Goal: Task Accomplishment & Management: Use online tool/utility

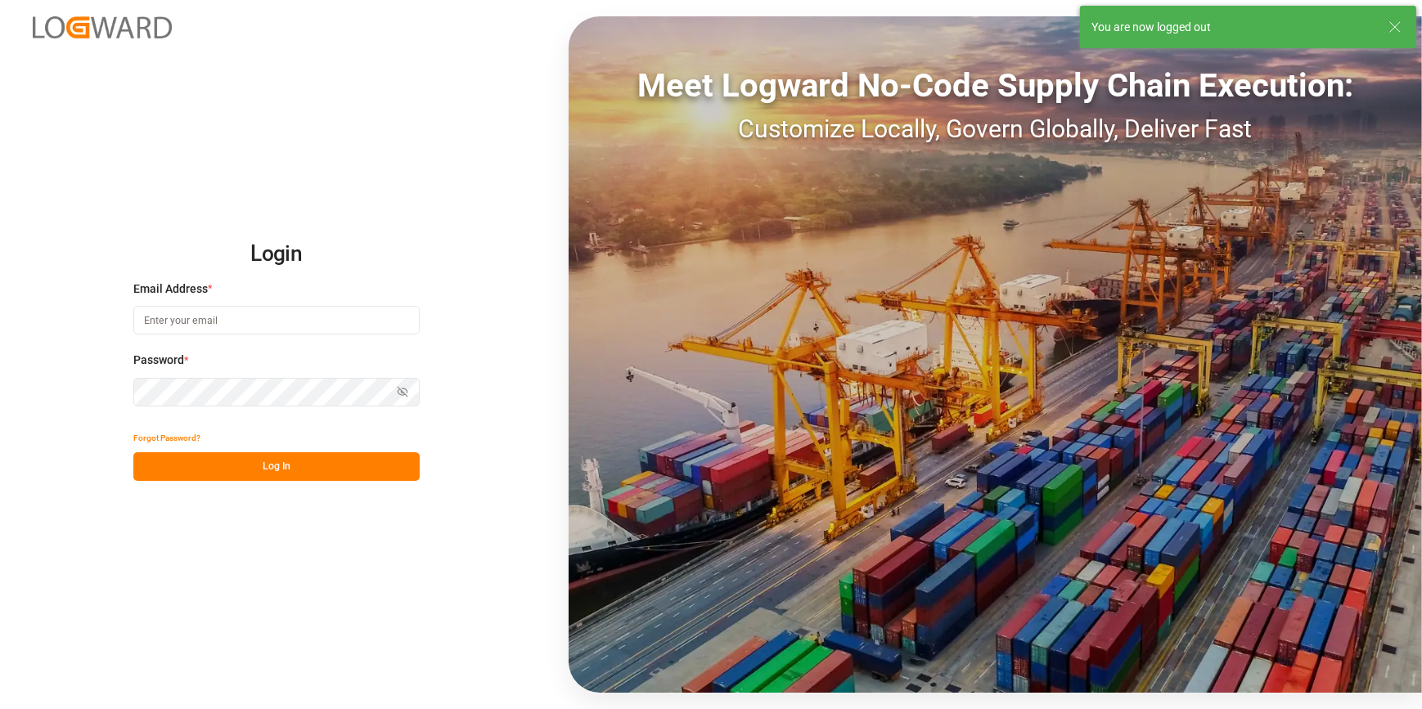
type input "[PERSON_NAME][EMAIL_ADDRESS][PERSON_NAME][DOMAIN_NAME]"
click at [245, 474] on button "Log In" at bounding box center [276, 466] width 286 height 29
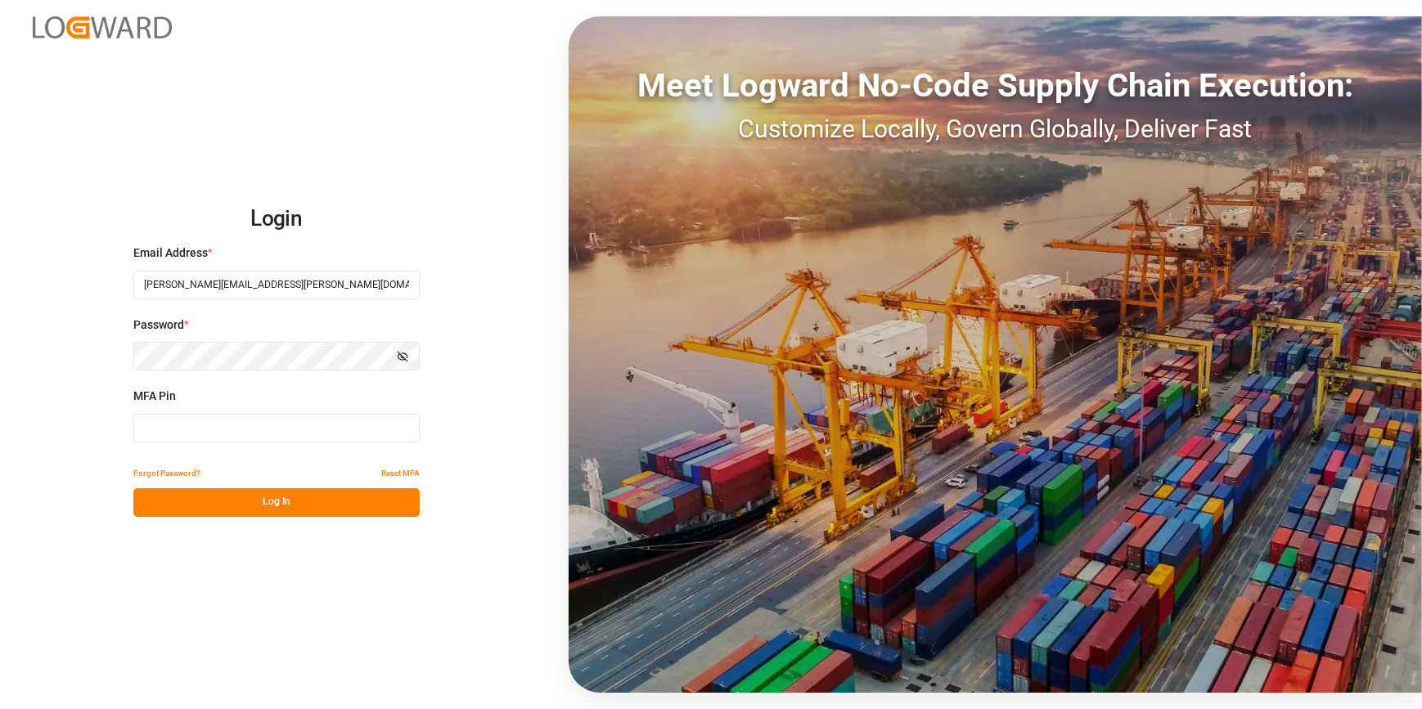
click at [164, 434] on input at bounding box center [276, 428] width 286 height 29
click at [201, 419] on input at bounding box center [276, 428] width 286 height 29
type input "913755"
click at [249, 501] on button "Log In" at bounding box center [276, 502] width 286 height 29
